Goal: Information Seeking & Learning: Learn about a topic

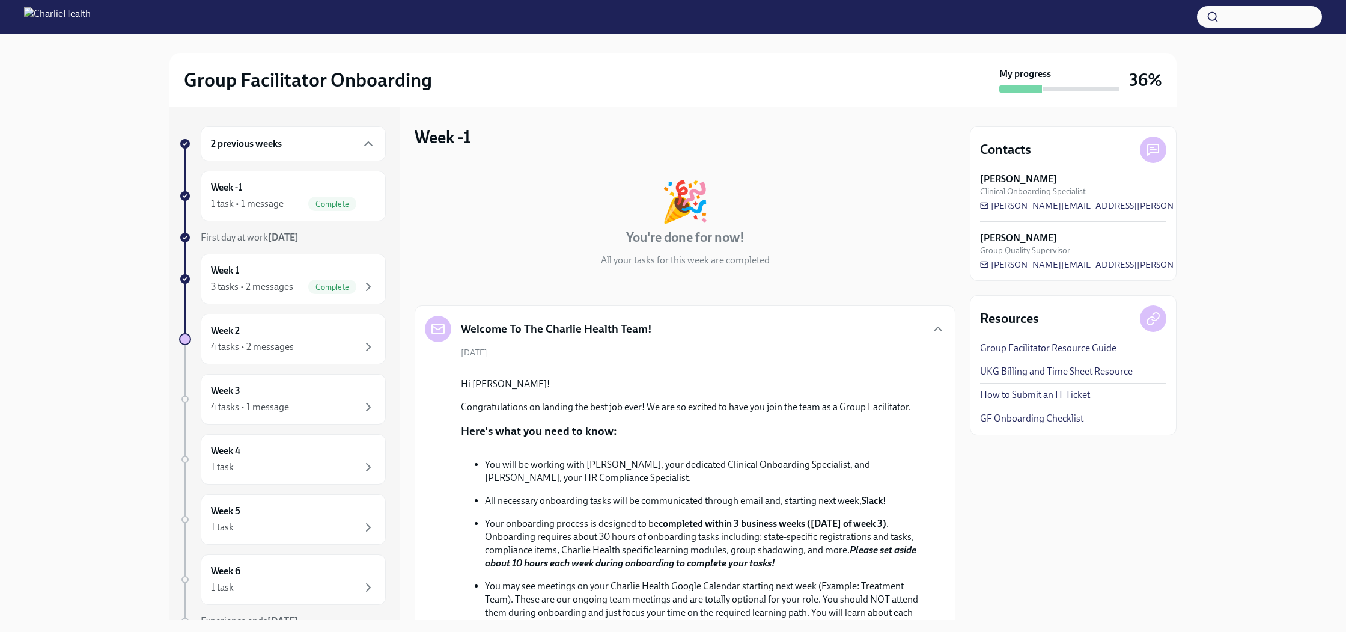
scroll to position [462, 0]
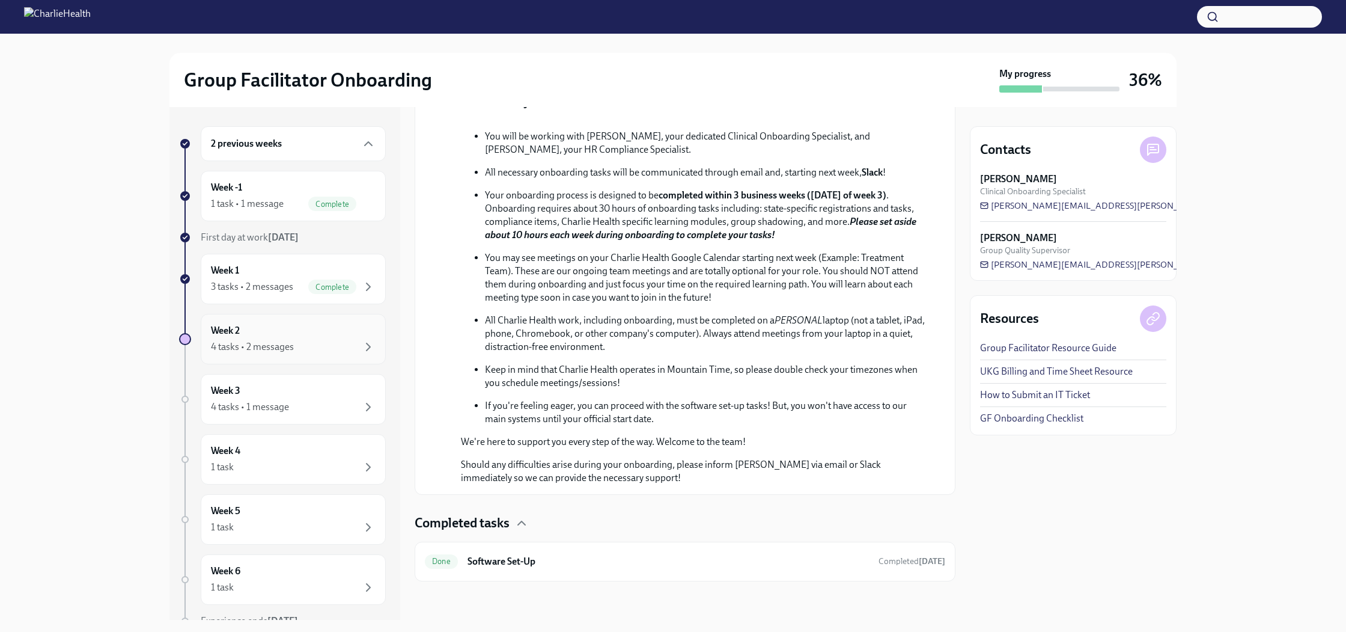
click at [286, 347] on div "4 tasks • 2 messages" at bounding box center [252, 346] width 83 height 13
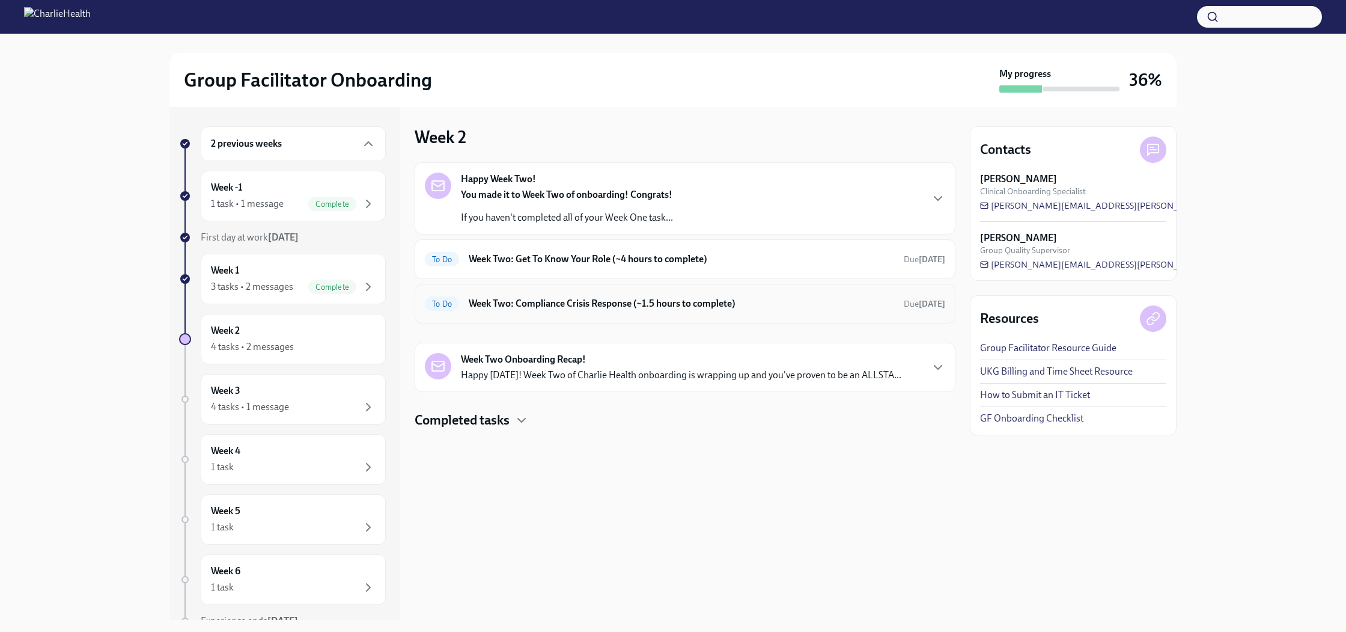
click at [530, 302] on h6 "Week Two: Compliance Crisis Response (~1.5 hours to complete)" at bounding box center [681, 303] width 425 height 13
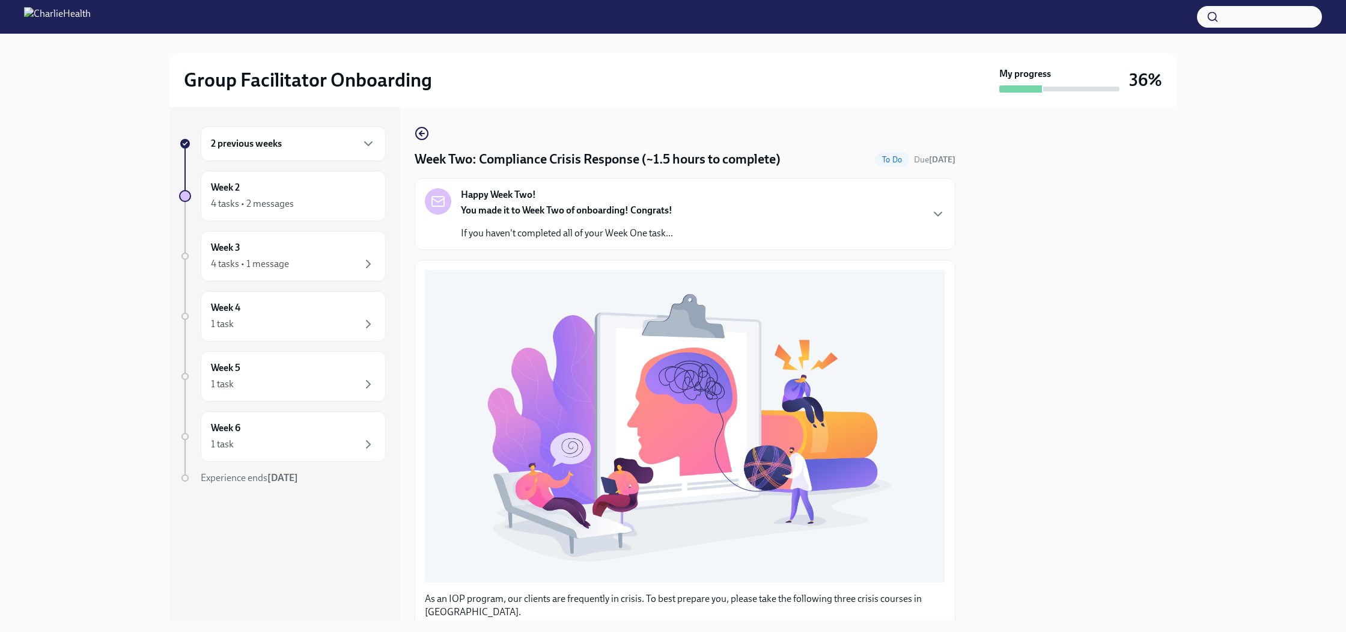
click at [564, 208] on strong "You made it to Week Two of onboarding! Congrats!" at bounding box center [567, 209] width 212 height 11
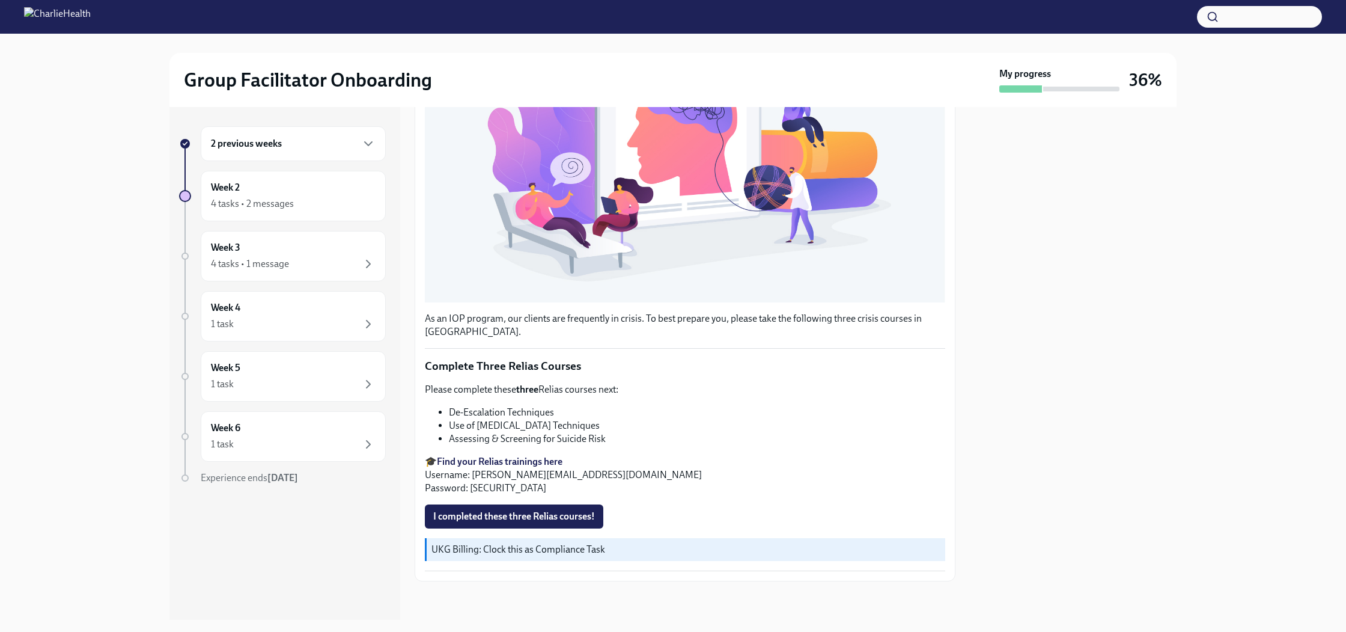
scroll to position [694, 0]
click at [298, 197] on div "4 tasks • 2 messages" at bounding box center [293, 204] width 165 height 14
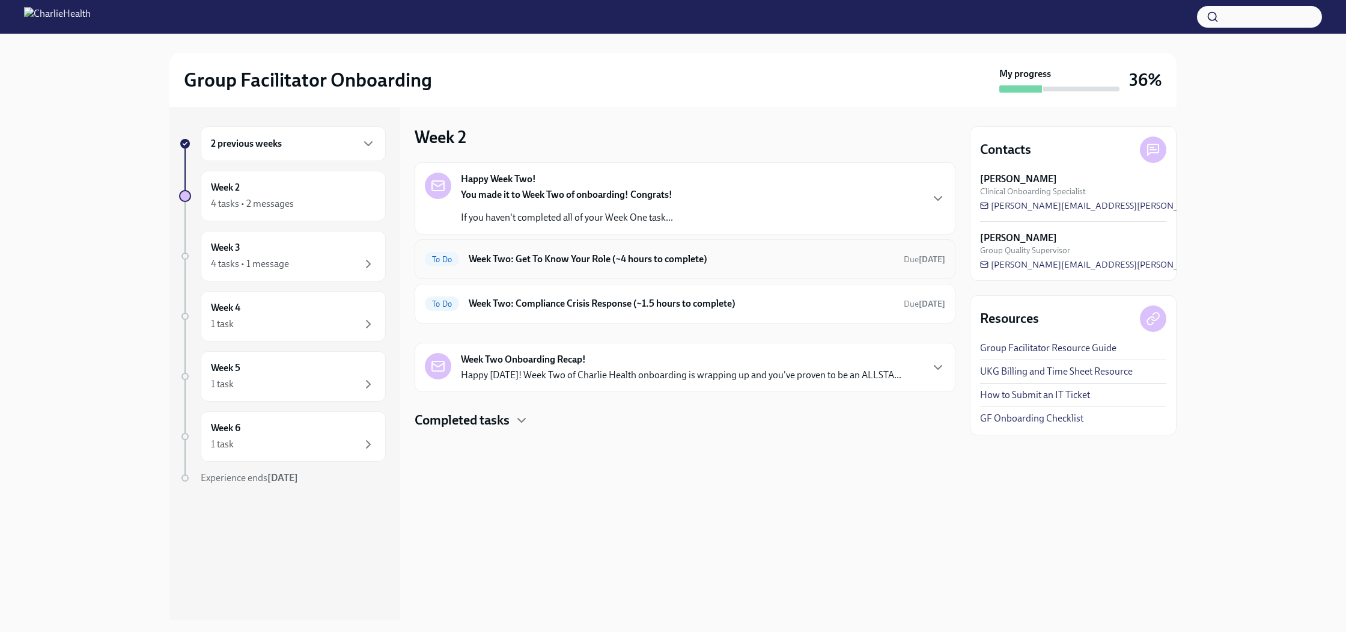
click at [612, 258] on h6 "Week Two: Get To Know Your Role (~4 hours to complete)" at bounding box center [681, 258] width 425 height 13
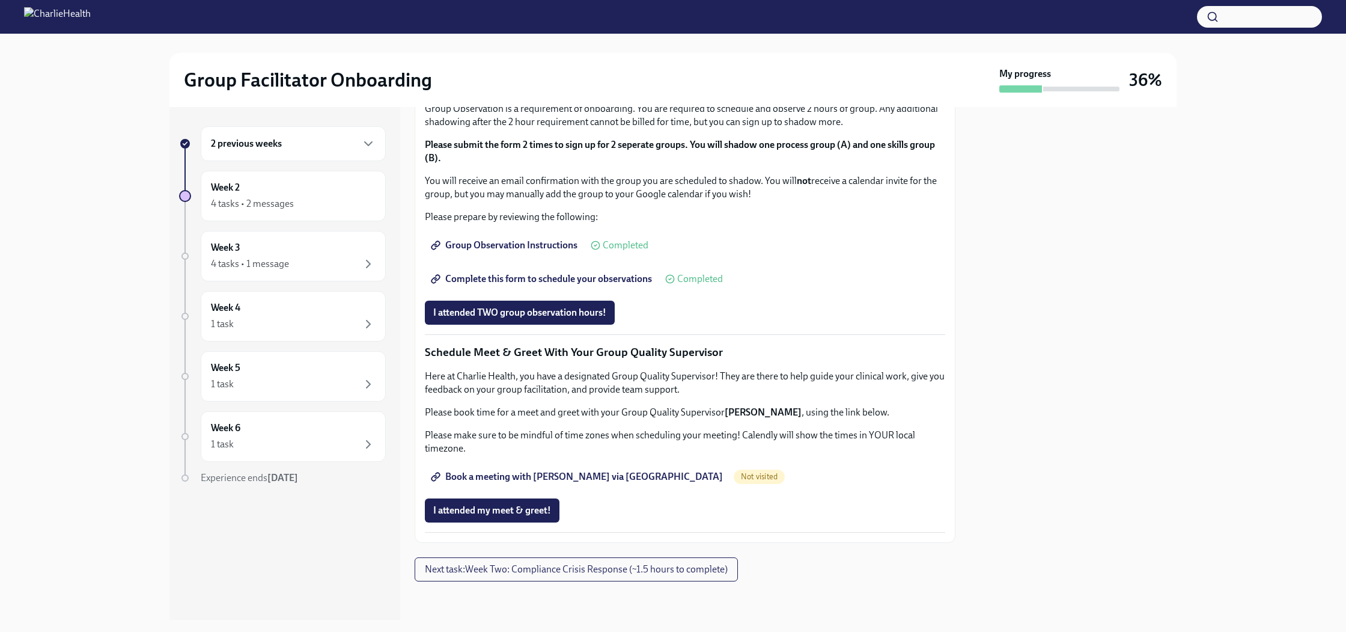
scroll to position [1011, 0]
click at [544, 481] on span "Book a meeting with [PERSON_NAME] via [GEOGRAPHIC_DATA]" at bounding box center [578, 477] width 290 height 12
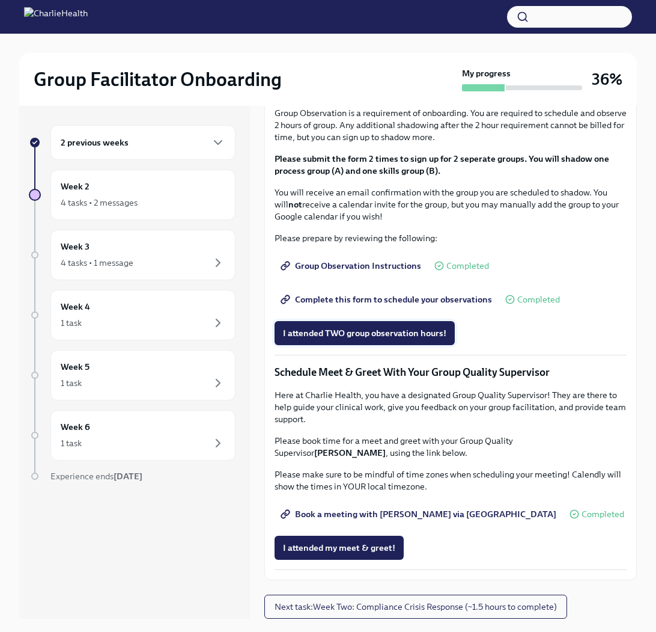
scroll to position [20, 0]
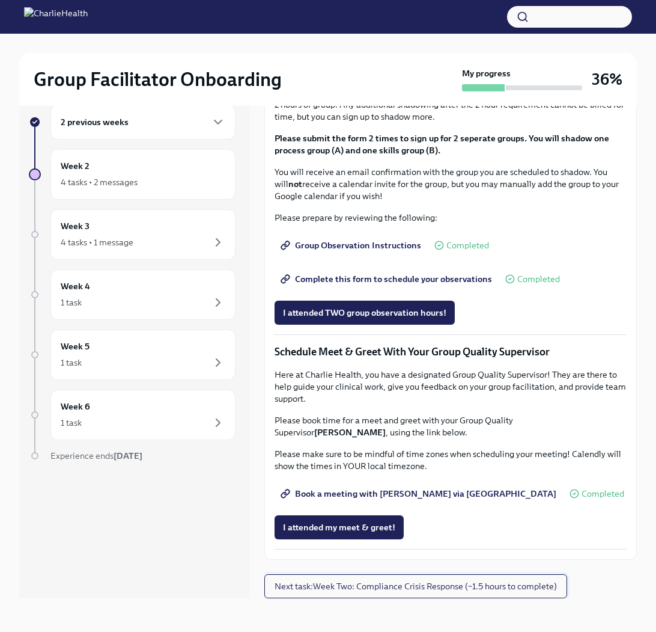
click at [385, 589] on span "Next task : Week Two: Compliance Crisis Response (~1.5 hours to complete)" at bounding box center [416, 586] width 282 height 12
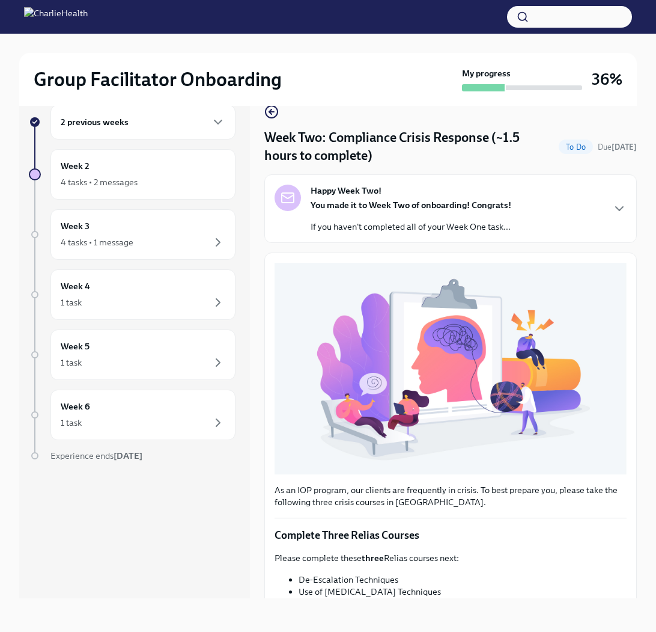
scroll to position [142, 0]
